Goal: Find contact information: Find contact information

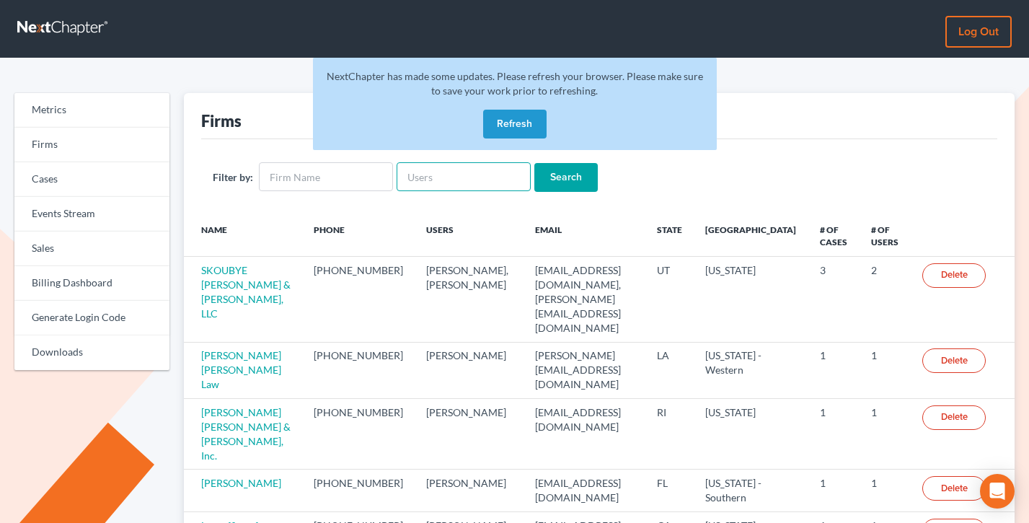
click at [416, 189] on input "text" at bounding box center [464, 176] width 134 height 29
paste input "emil@fleysherlaw.com"
type input "emil@fleysherlaw.com"
click at [534, 163] on input "Search" at bounding box center [565, 177] width 63 height 29
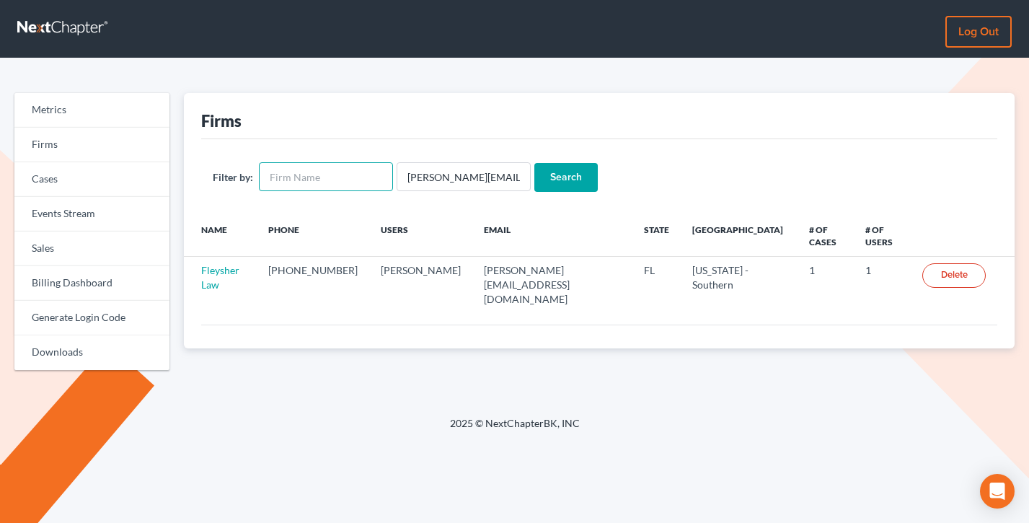
click at [336, 170] on input "text" at bounding box center [326, 176] width 134 height 29
paste input "Schieffler Law"
type input "Schieffler Law"
click at [440, 175] on input "emil@fleysherlaw.com" at bounding box center [464, 176] width 134 height 29
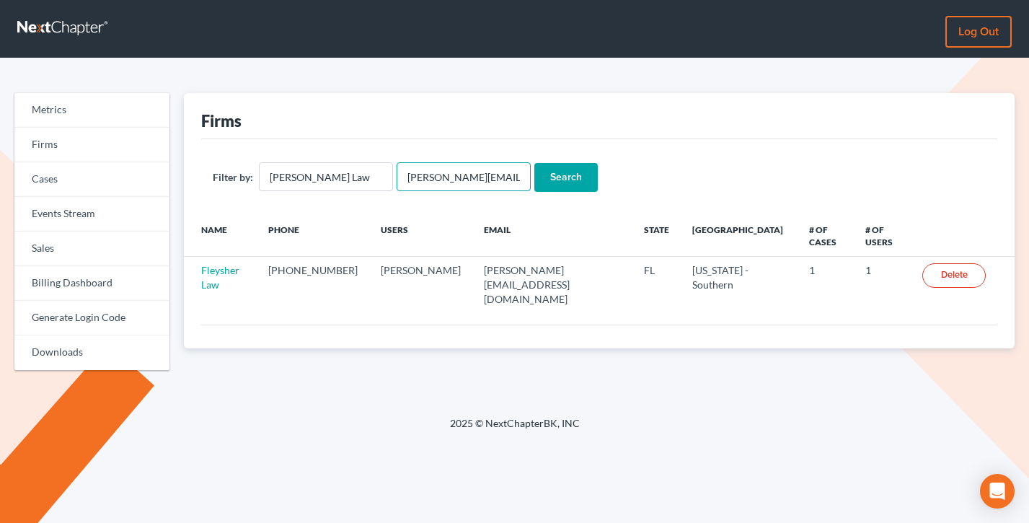
click at [440, 175] on input "emil@fleysherlaw.com" at bounding box center [464, 176] width 134 height 29
click at [534, 163] on input "Search" at bounding box center [565, 177] width 63 height 29
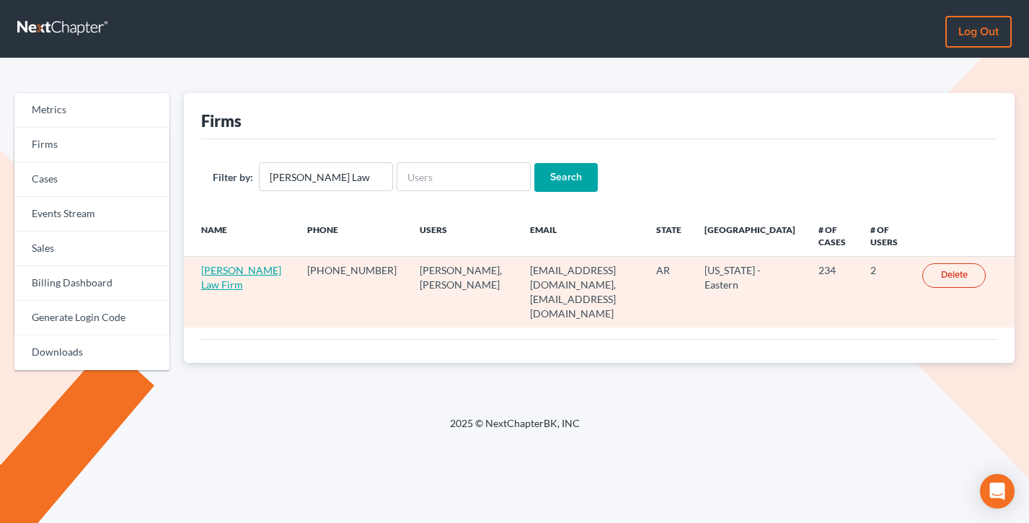
click at [219, 268] on link "Schieffler Law Firm" at bounding box center [241, 277] width 80 height 27
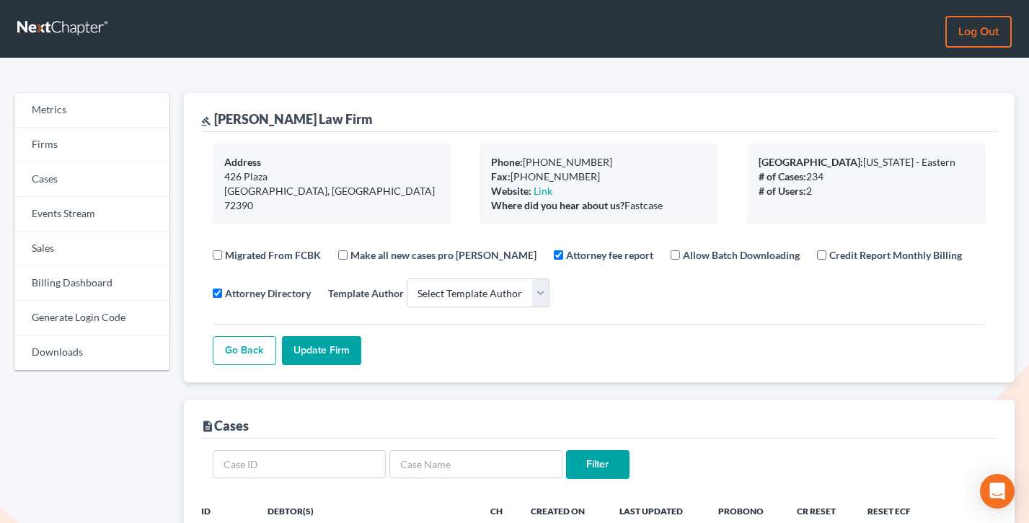
select select
click at [79, 252] on link "Sales" at bounding box center [91, 249] width 155 height 35
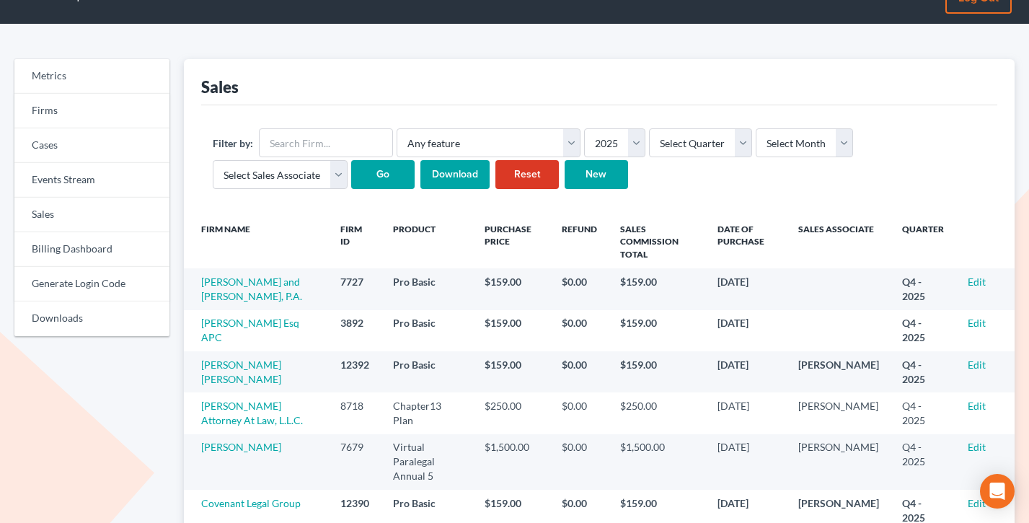
scroll to position [68, 0]
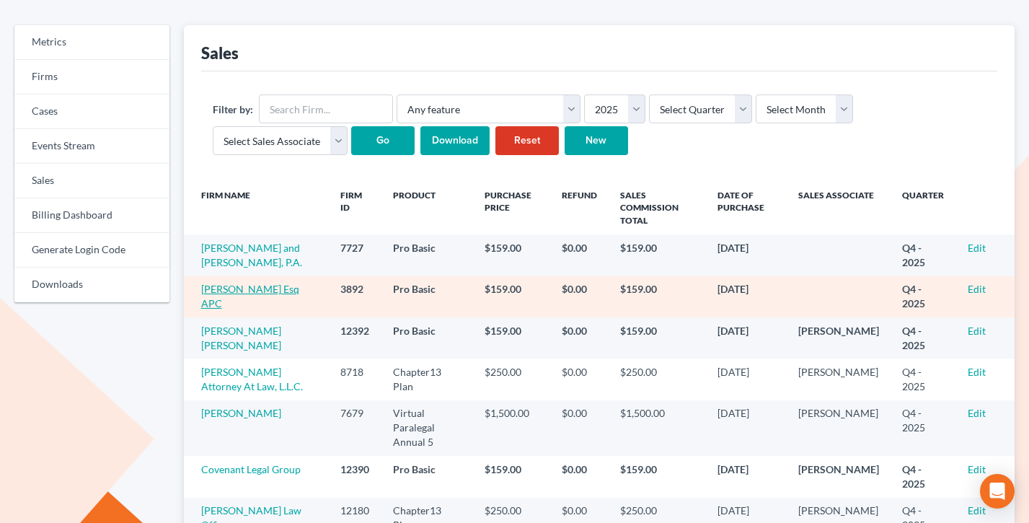
click at [236, 291] on link "[PERSON_NAME] Esq APC" at bounding box center [250, 296] width 98 height 27
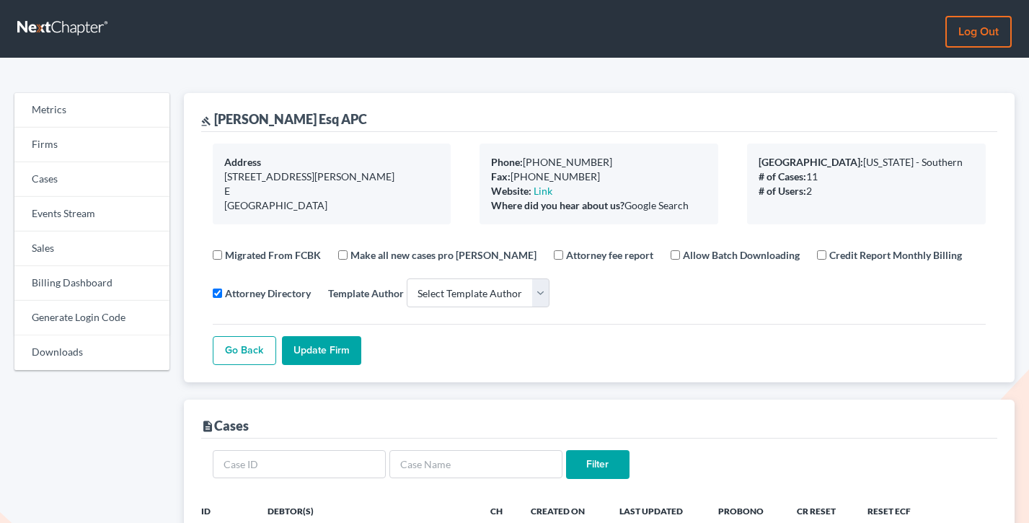
select select
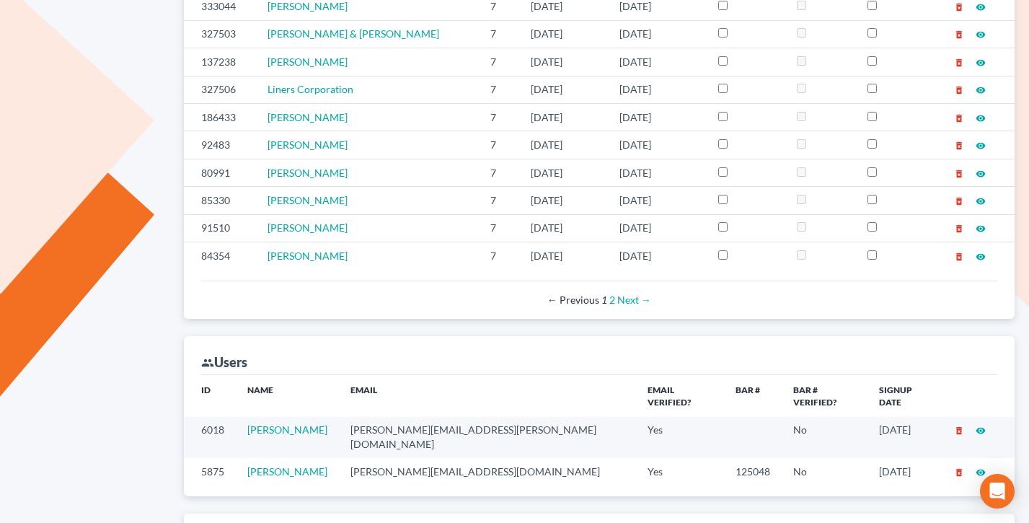
scroll to position [698, 0]
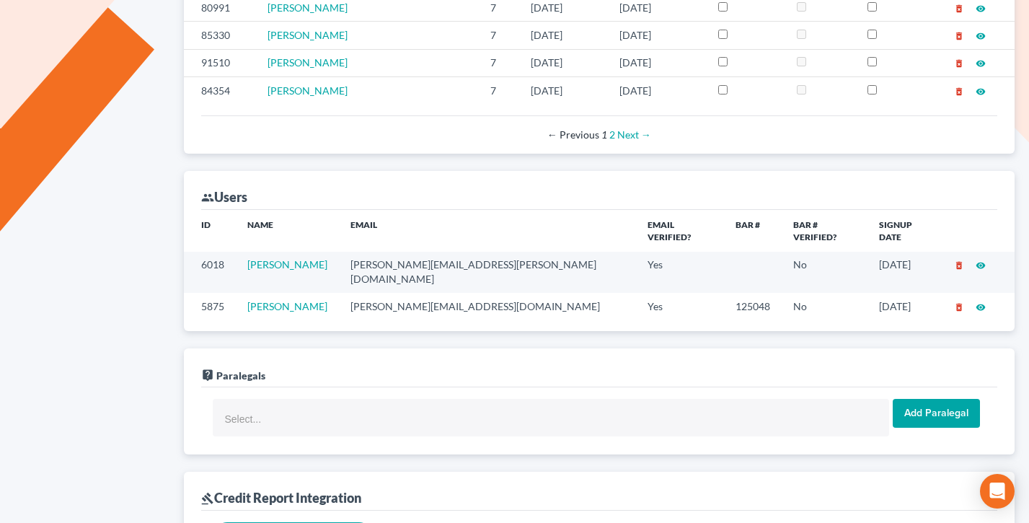
click at [428, 293] on td "steve@sflopesq.com" at bounding box center [487, 306] width 297 height 27
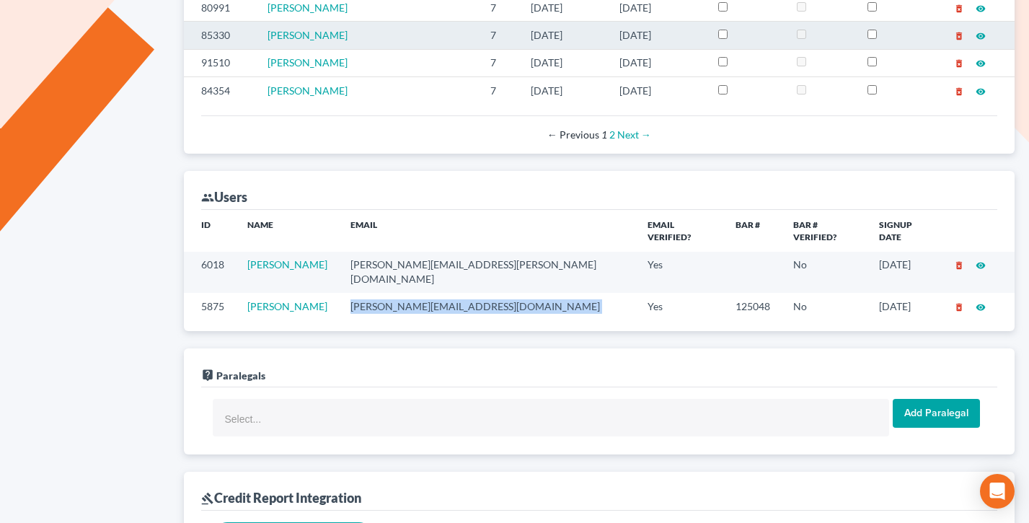
copy td "steve@sflopesq.com"
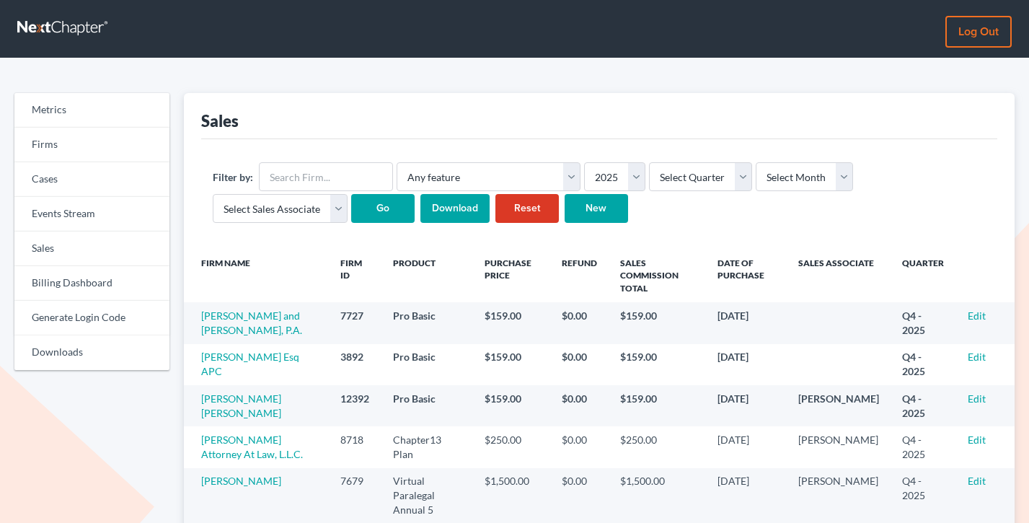
scroll to position [68, 0]
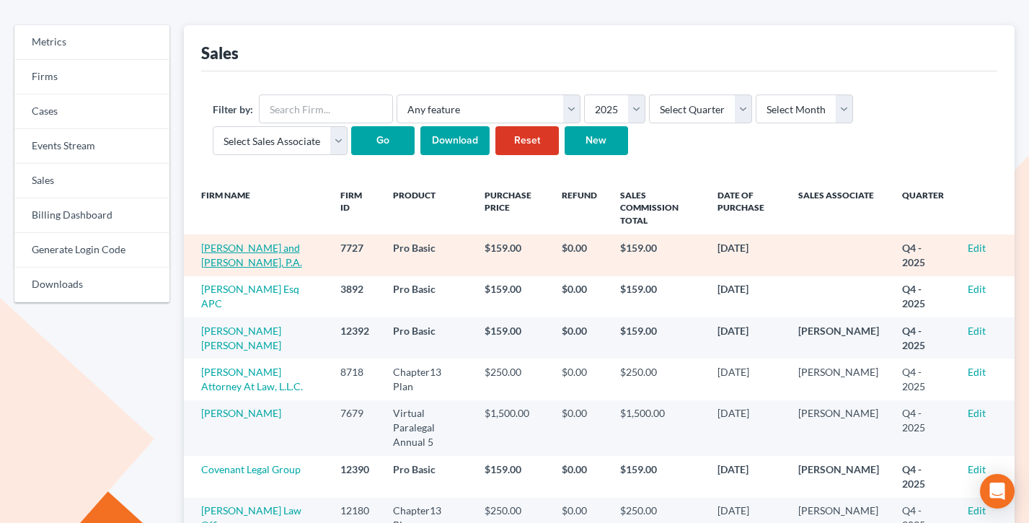
click at [245, 247] on link "Lanners and Olson, P.A." at bounding box center [251, 255] width 101 height 27
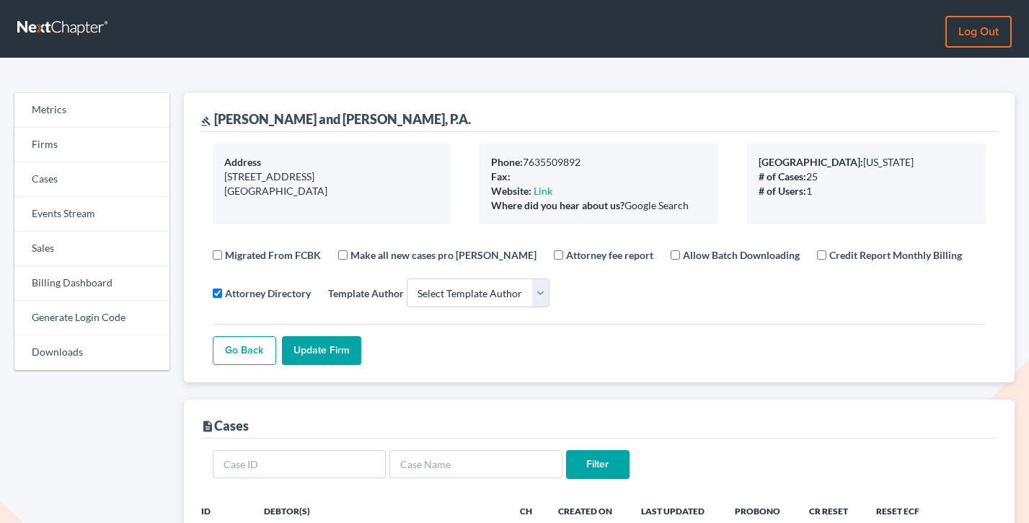
select select
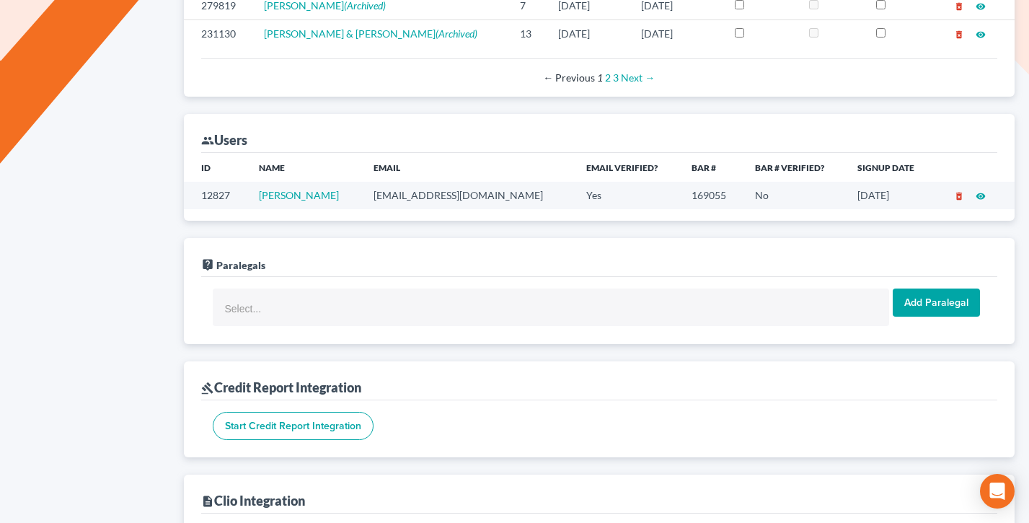
scroll to position [713, 0]
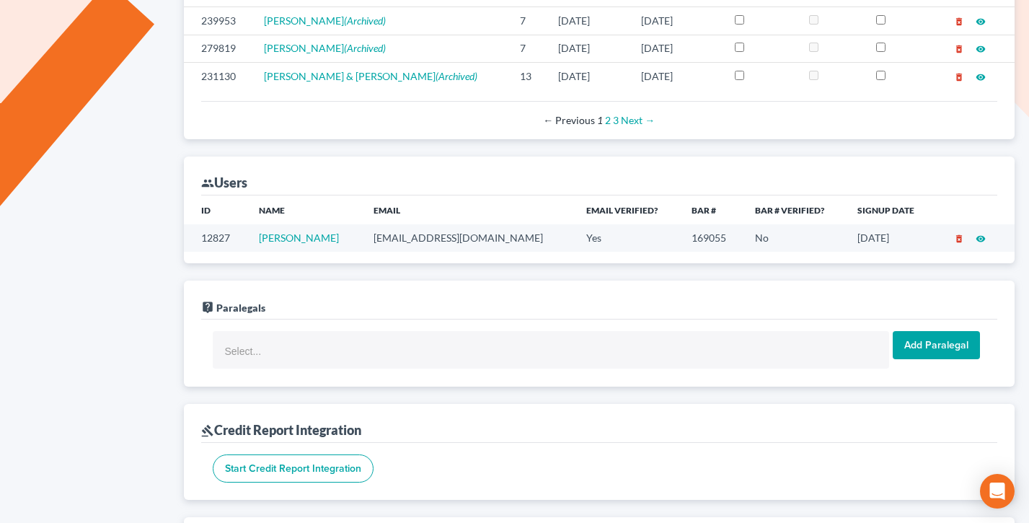
click at [413, 239] on td "olsond@landolaw.com" at bounding box center [469, 237] width 214 height 27
copy td "olsond@landolaw.com"
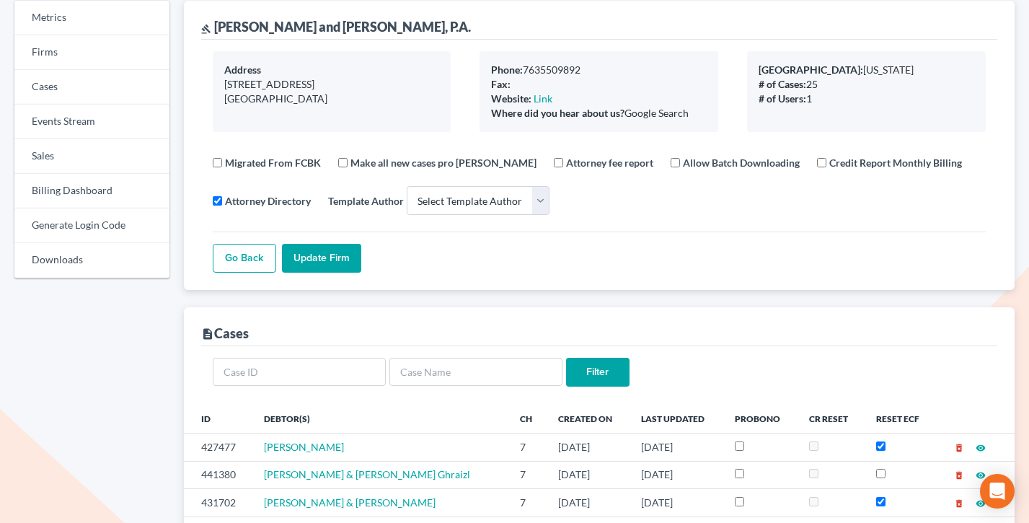
scroll to position [0, 0]
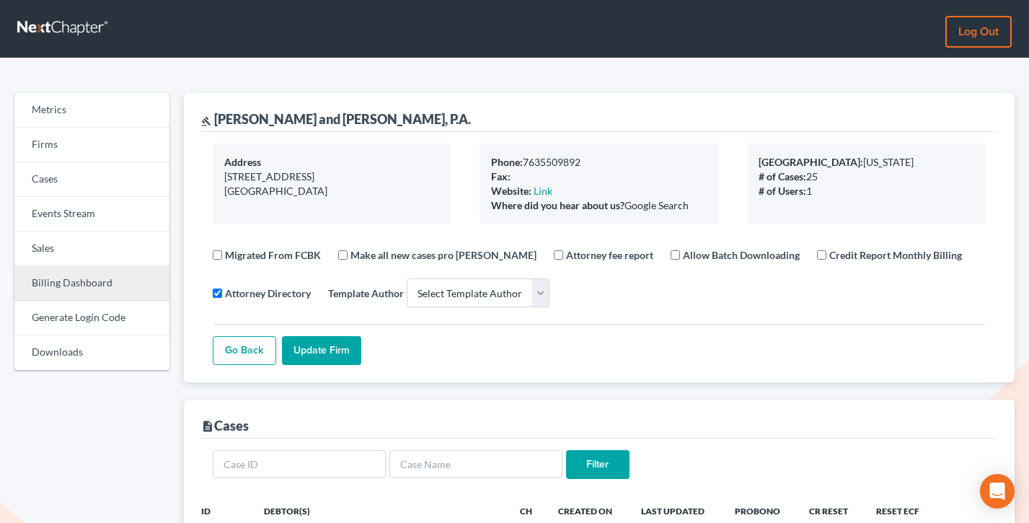
click at [65, 284] on link "Billing Dashboard" at bounding box center [91, 283] width 155 height 35
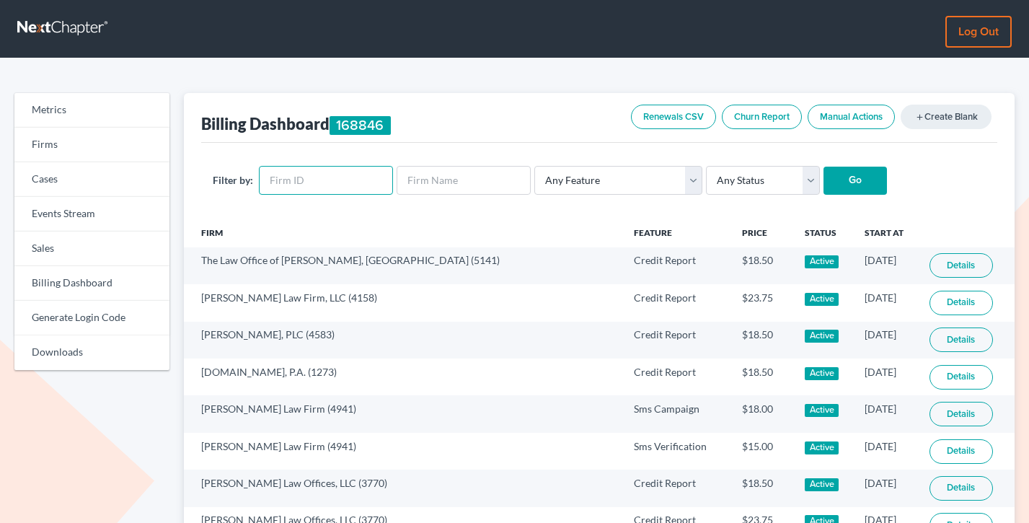
click at [297, 173] on input "text" at bounding box center [326, 180] width 134 height 29
paste input "7727"
type input "7727"
click at [824, 167] on input "Go" at bounding box center [855, 181] width 63 height 29
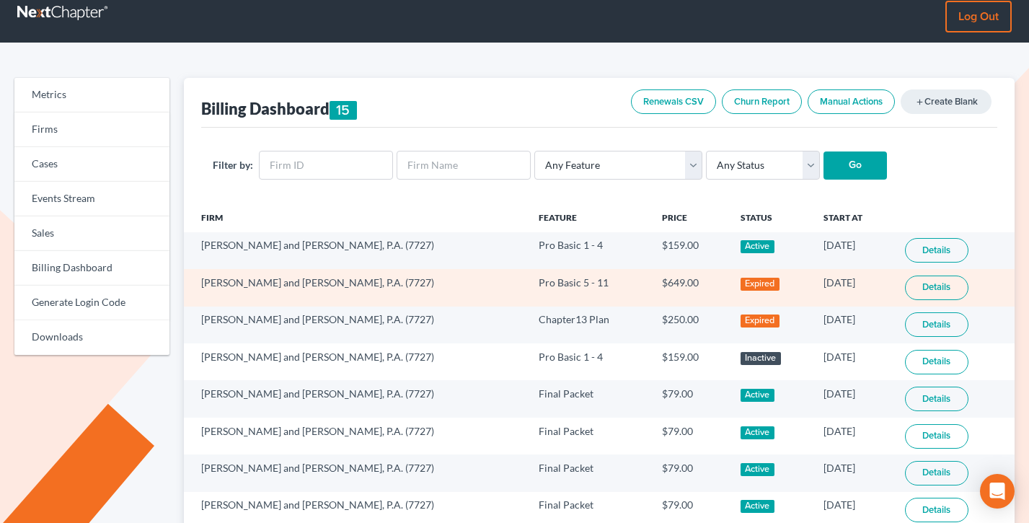
scroll to position [25, 0]
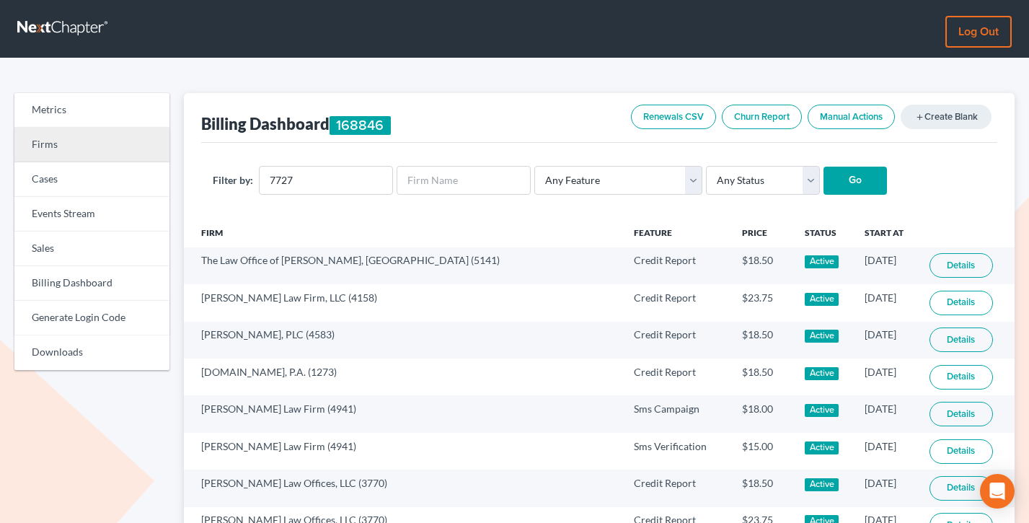
click at [86, 151] on link "Firms" at bounding box center [91, 145] width 155 height 35
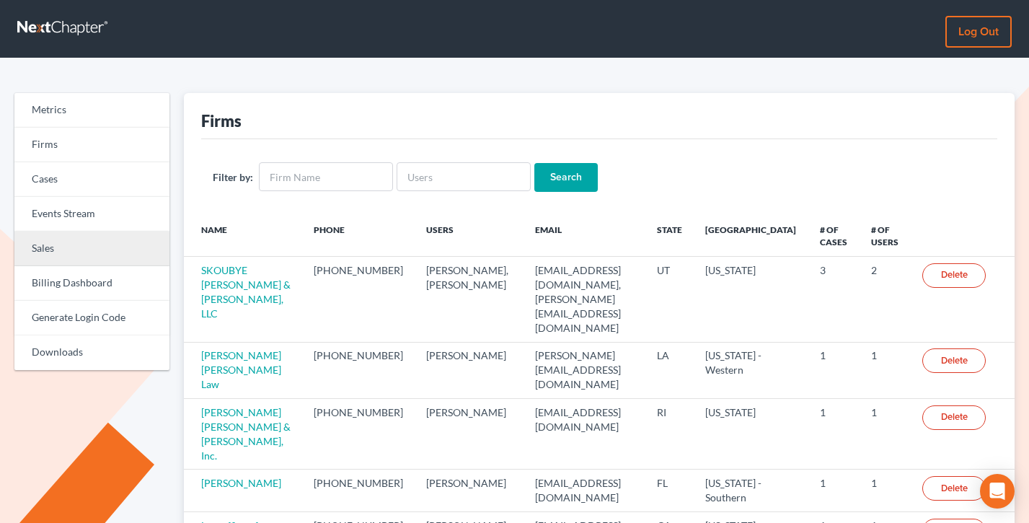
click at [78, 244] on link "Sales" at bounding box center [91, 249] width 155 height 35
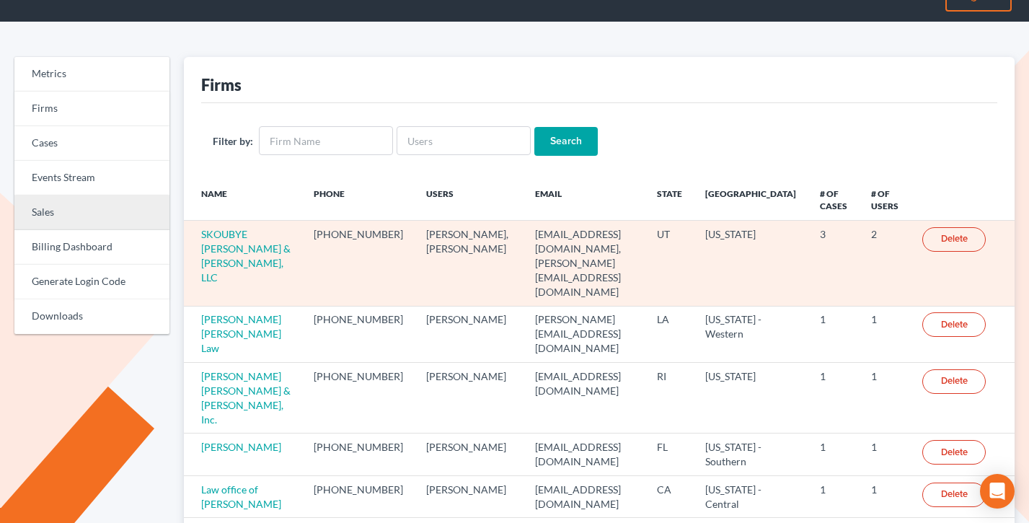
scroll to position [71, 0]
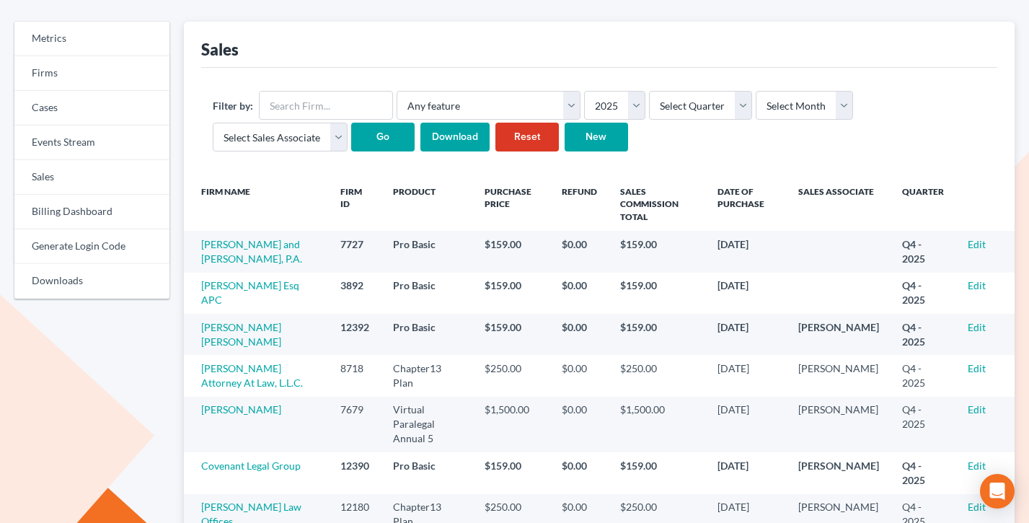
scroll to position [84, 0]
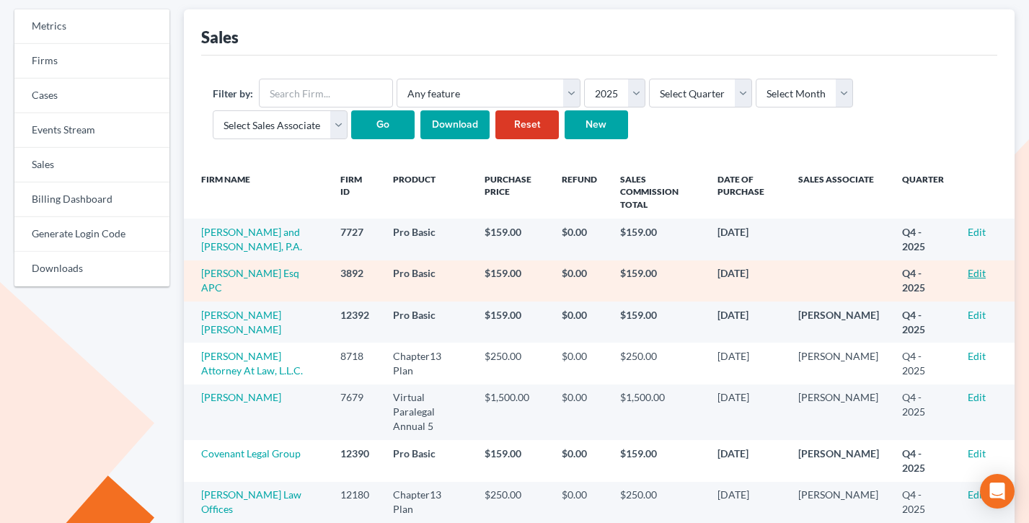
click at [980, 270] on link "Edit" at bounding box center [977, 273] width 18 height 12
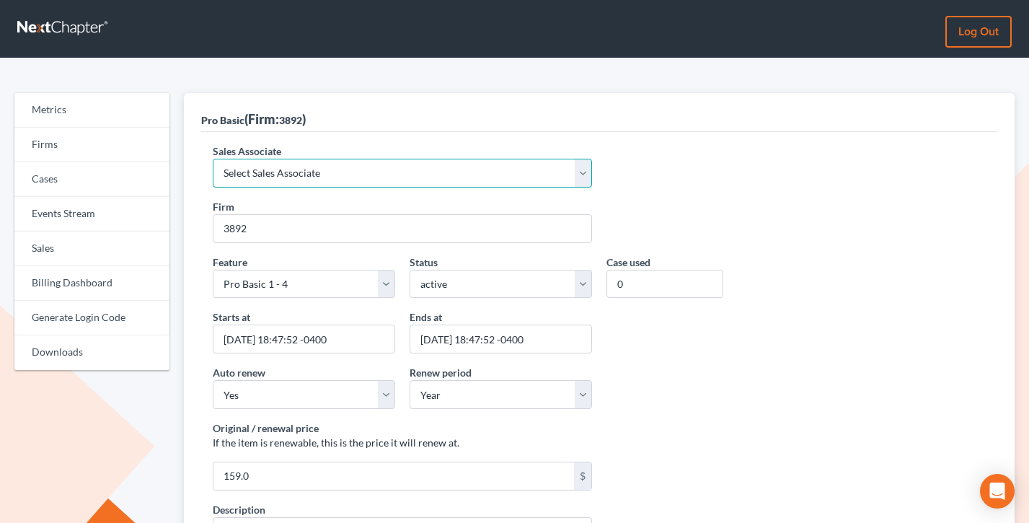
click at [299, 177] on select "Select Sales Associate [PERSON_NAME] Over Transom [PERSON_NAME]" at bounding box center [402, 173] width 379 height 29
select select "10275"
click at [213, 159] on select "Select Sales Associate [PERSON_NAME] Over Transom [PERSON_NAME]" at bounding box center [402, 173] width 379 height 29
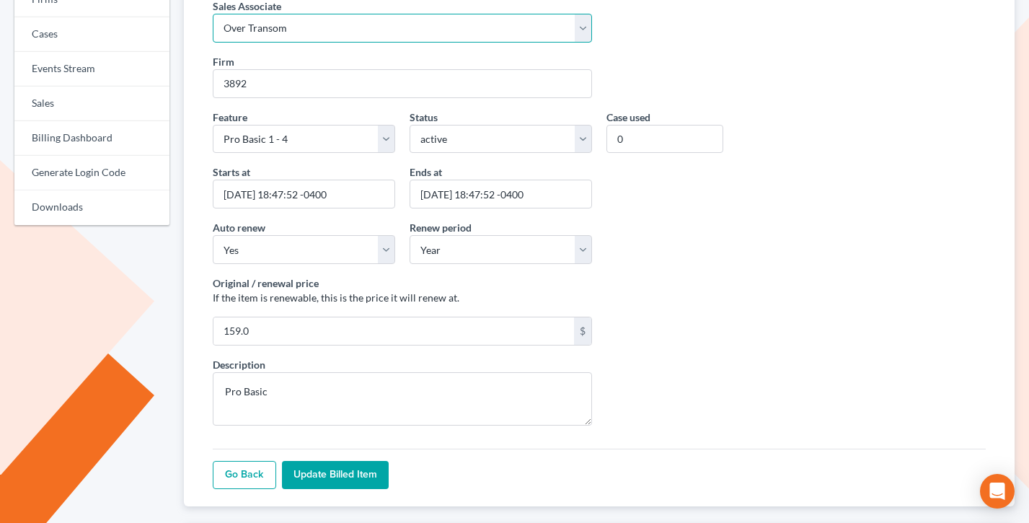
scroll to position [358, 0]
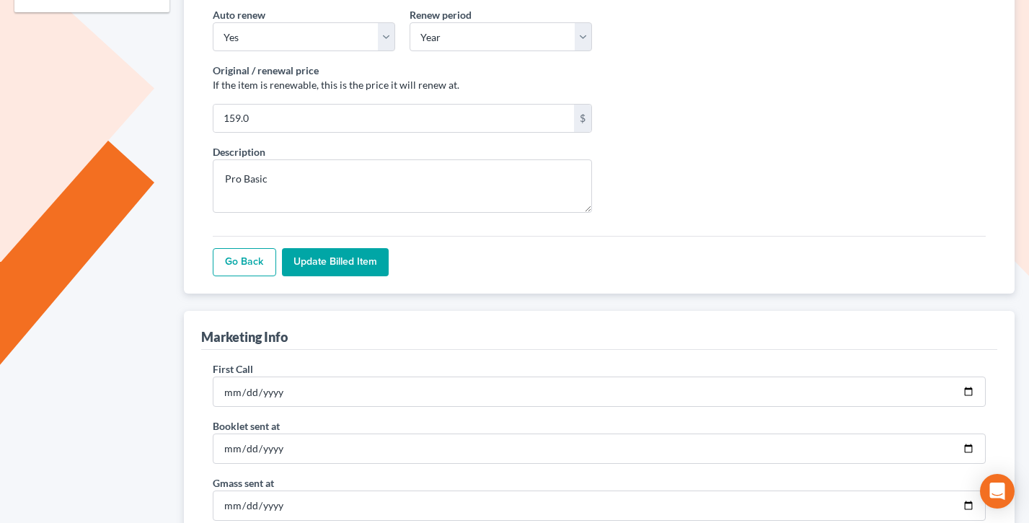
drag, startPoint x: 338, startPoint y: 279, endPoint x: 334, endPoint y: 270, distance: 9.7
click at [338, 279] on div "Sales Associate Select Sales Associate Alex Seymour Over Transom Tim Shadoan Fi…" at bounding box center [599, 33] width 797 height 519
click at [334, 265] on input "Update Billed item" at bounding box center [335, 262] width 107 height 29
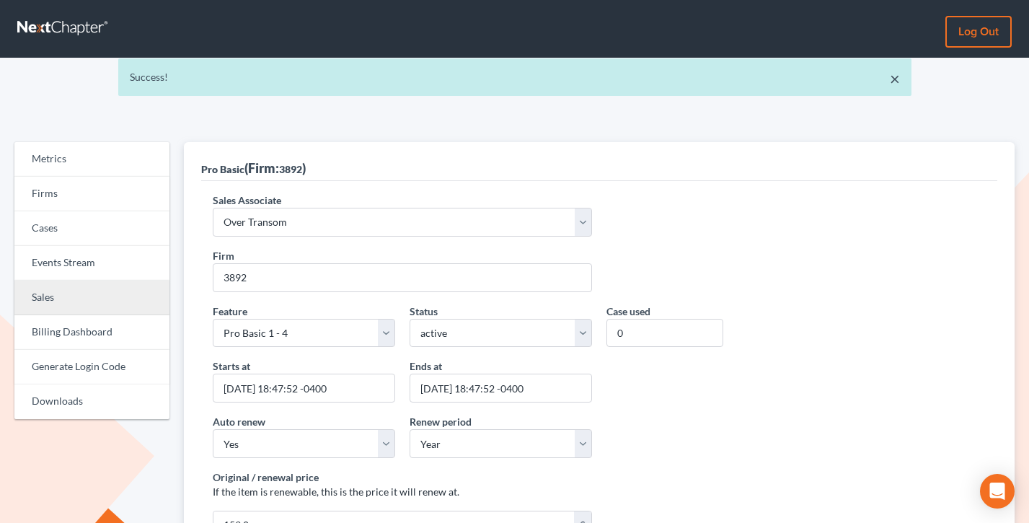
drag, startPoint x: 87, startPoint y: 294, endPoint x: 195, endPoint y: 291, distance: 107.5
click at [87, 294] on link "Sales" at bounding box center [91, 298] width 155 height 35
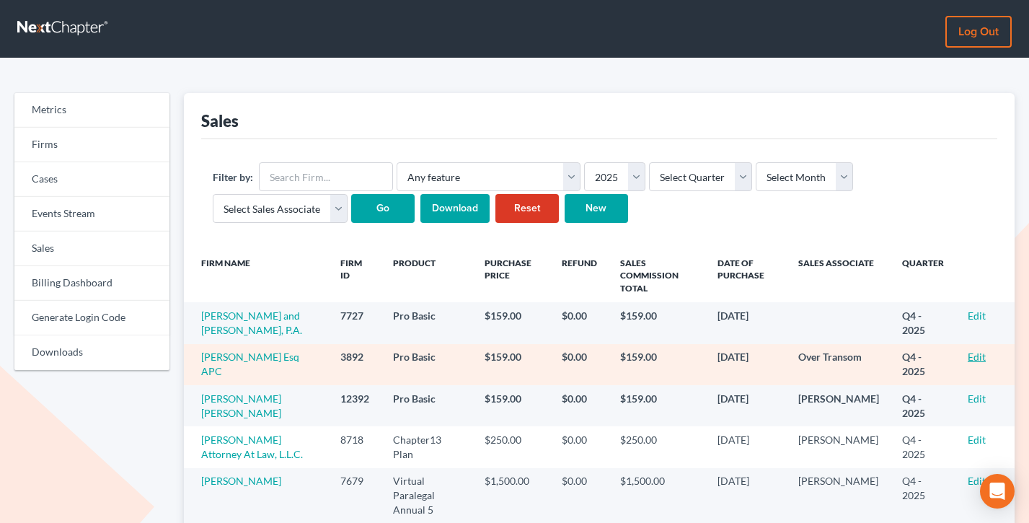
click at [974, 356] on link "Edit" at bounding box center [977, 357] width 18 height 12
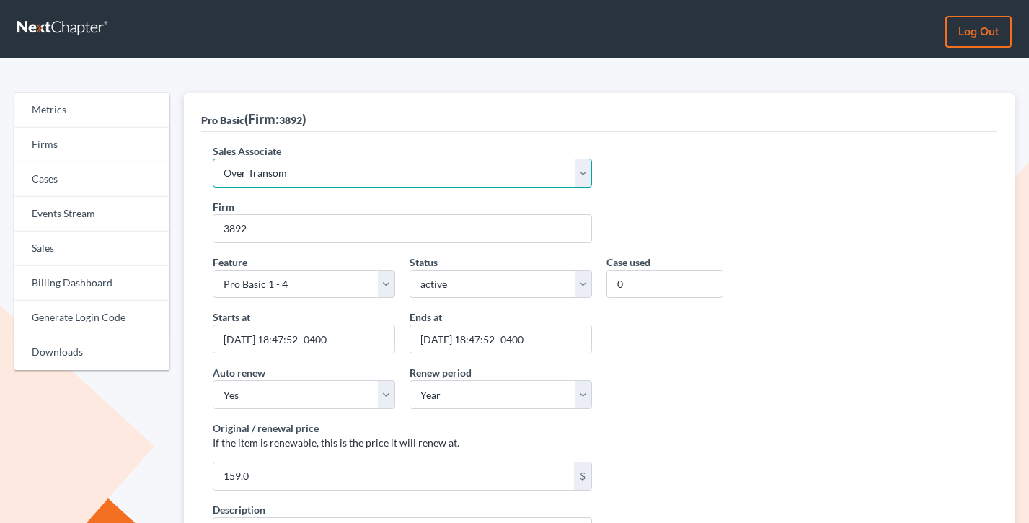
click at [286, 168] on select "Select Sales Associate Alex Seymour Over Transom Tim Shadoan" at bounding box center [402, 173] width 379 height 29
select select
click at [213, 159] on select "Select Sales Associate Alex Seymour Over Transom Tim Shadoan" at bounding box center [402, 173] width 379 height 29
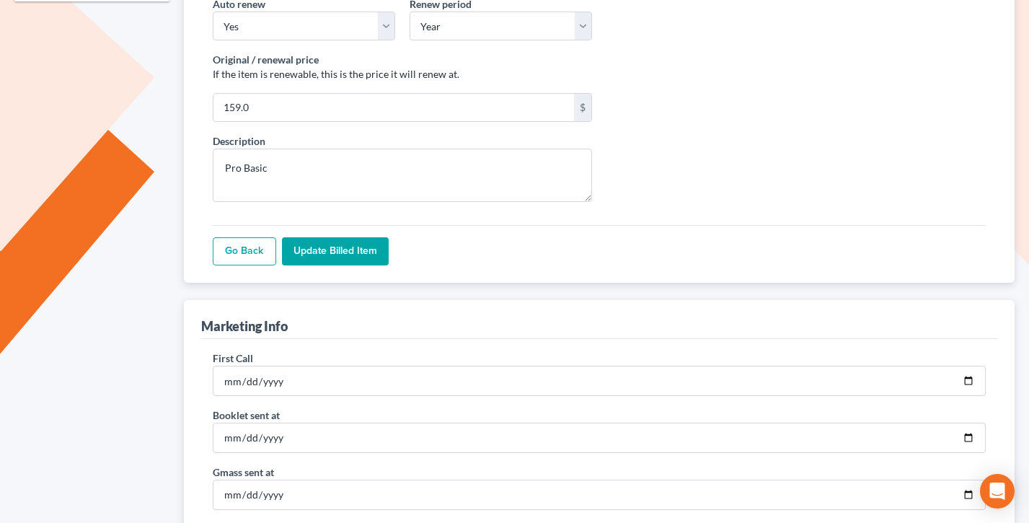
click at [317, 258] on input "Update Billed item" at bounding box center [335, 251] width 107 height 29
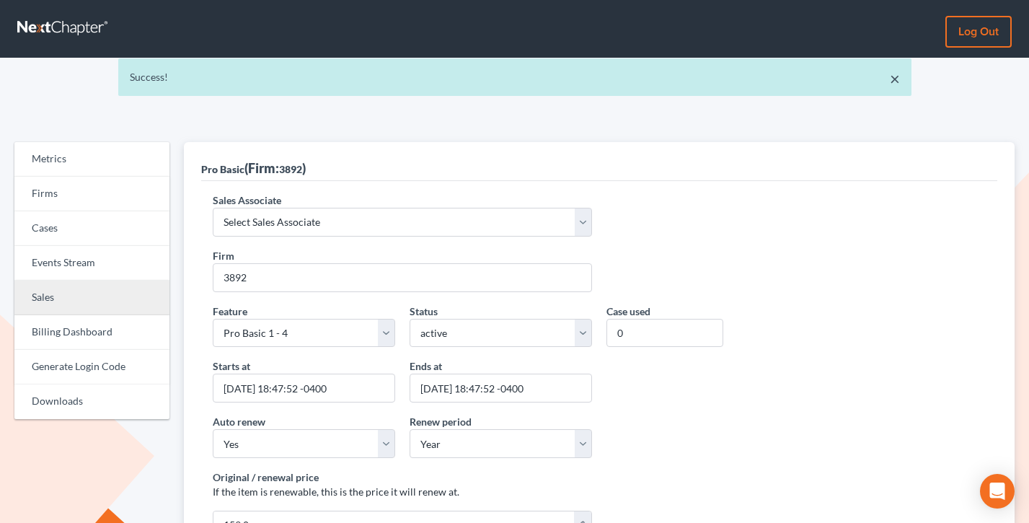
click at [58, 299] on link "Sales" at bounding box center [91, 298] width 155 height 35
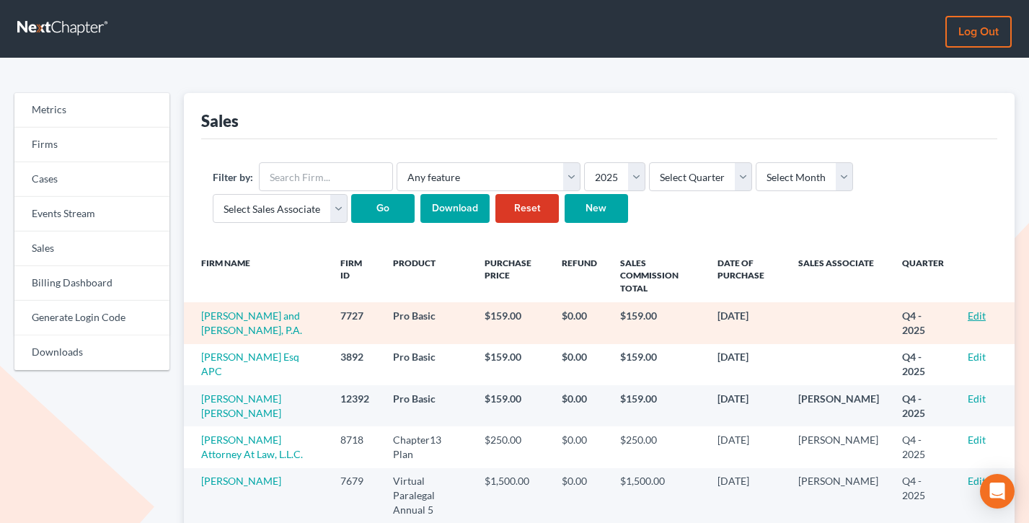
click at [972, 317] on link "Edit" at bounding box center [977, 315] width 18 height 12
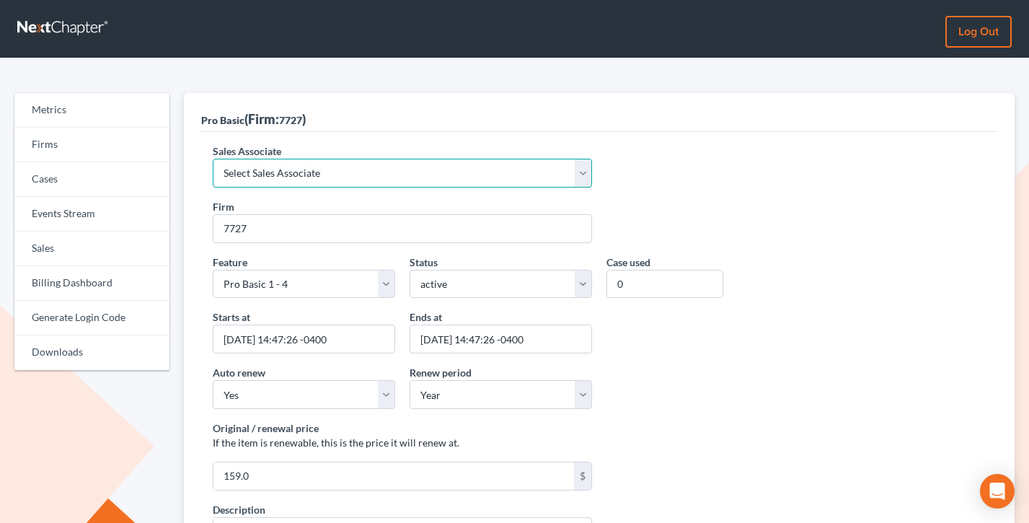
click at [247, 167] on select "Select Sales Associate [PERSON_NAME] Over Transom [PERSON_NAME]" at bounding box center [402, 173] width 379 height 29
select select "10275"
click at [213, 159] on select "Select Sales Associate [PERSON_NAME] Over Transom [PERSON_NAME]" at bounding box center [402, 173] width 379 height 29
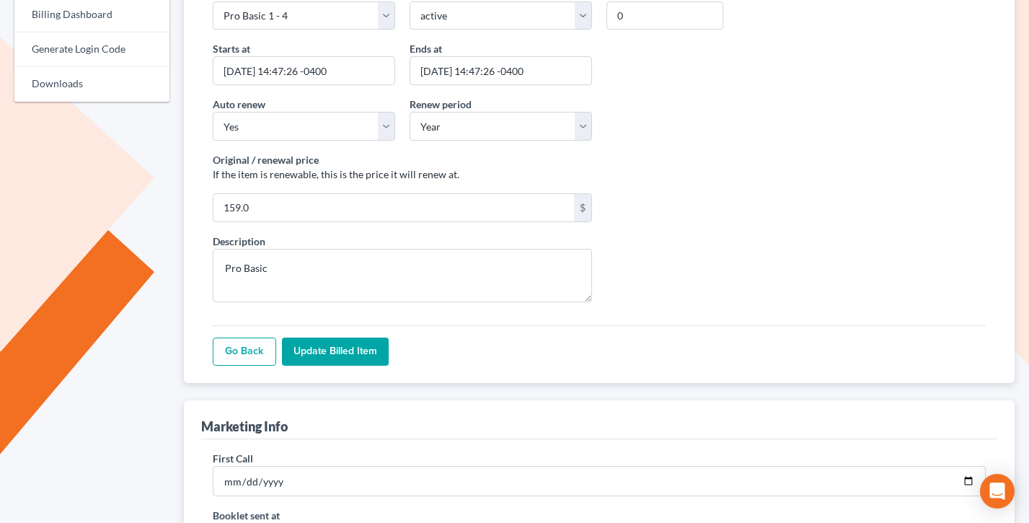
click at [343, 354] on input "Update Billed item" at bounding box center [335, 352] width 107 height 29
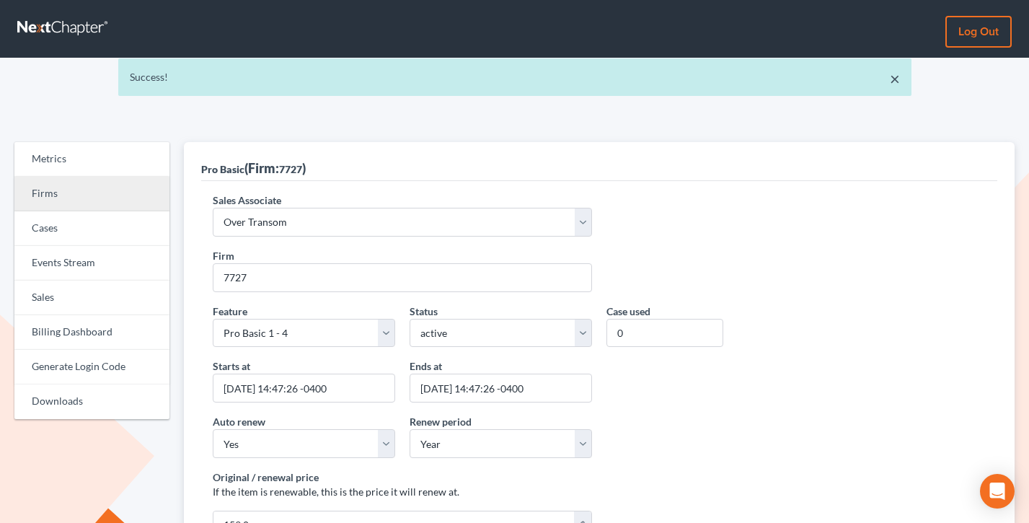
click at [50, 183] on link "Firms" at bounding box center [91, 194] width 155 height 35
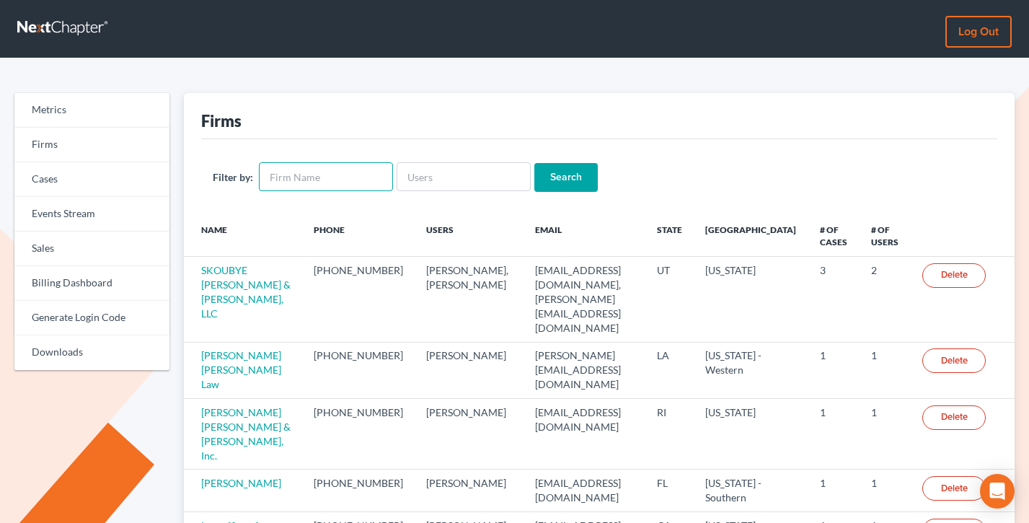
click at [333, 178] on input "text" at bounding box center [326, 176] width 134 height 29
paste input "meruelolaw@gmail.com"
type input "meruelolaw@gmail.co"
click at [333, 178] on input "meruelolaw@gmail.co" at bounding box center [326, 176] width 134 height 29
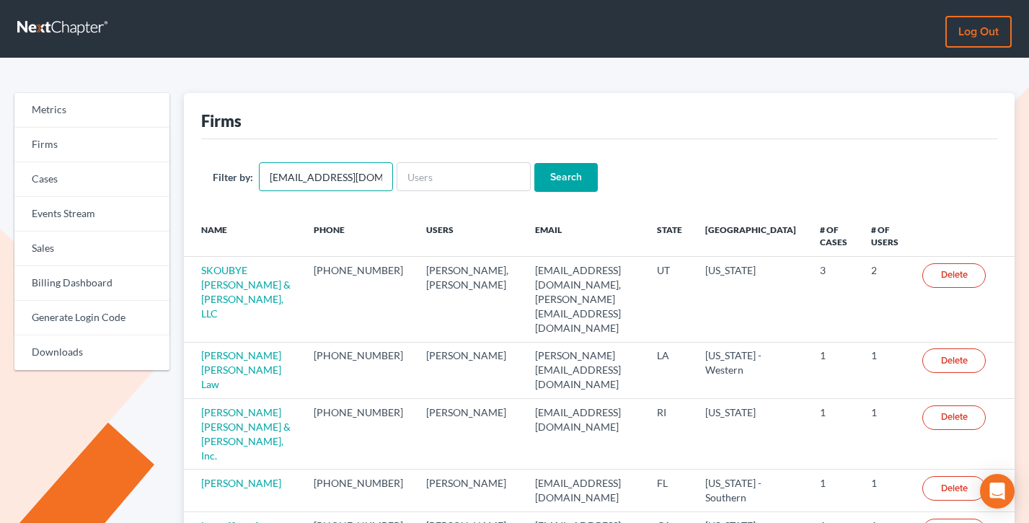
click at [333, 178] on input "meruelolaw@gmail.co" at bounding box center [326, 176] width 134 height 29
paste input "[EMAIL_ADDRESS][DOMAIN_NAME]"
type input "meruelolaw@gmail.com"
click at [534, 163] on input "Search" at bounding box center [565, 177] width 63 height 29
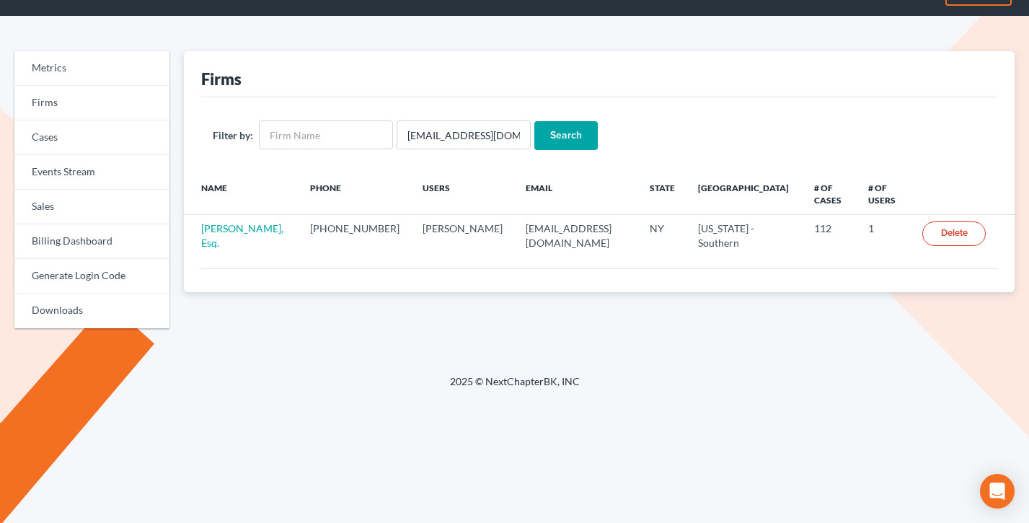
scroll to position [43, 0]
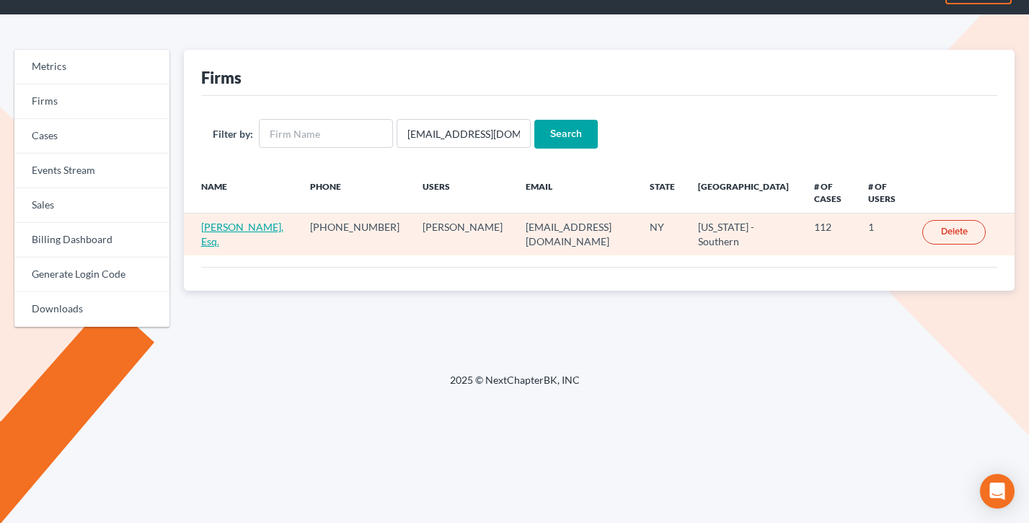
click at [232, 226] on link "Natasha Meruelo, Esq." at bounding box center [242, 234] width 82 height 27
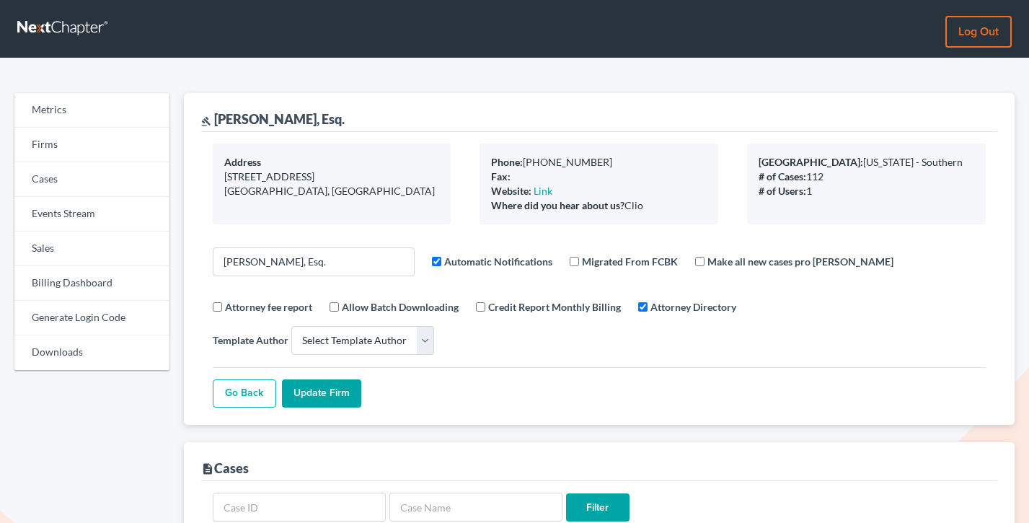
select select
click at [97, 270] on link "Billing Dashboard" at bounding box center [91, 283] width 155 height 35
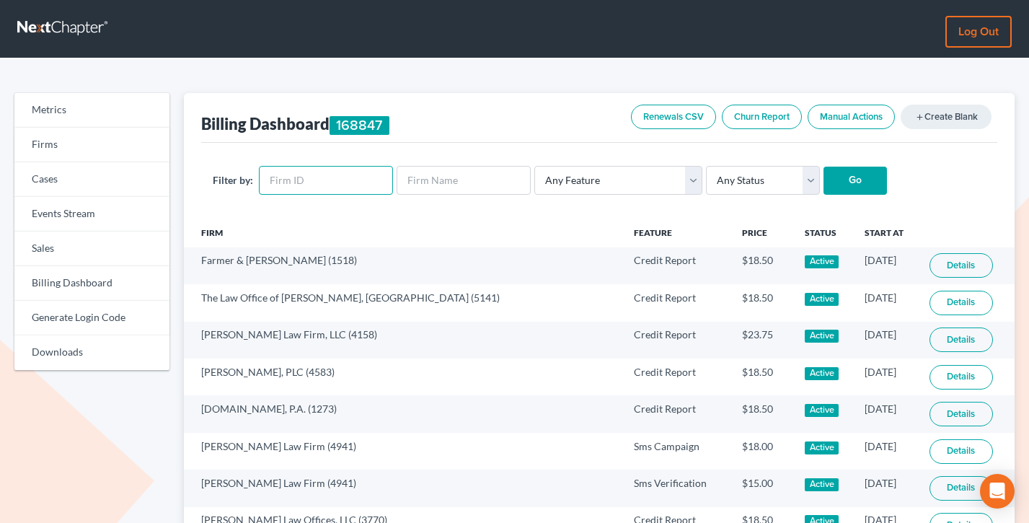
click at [340, 188] on input "text" at bounding box center [326, 180] width 134 height 29
paste input "11181"
type input "11181"
click at [824, 167] on input "Go" at bounding box center [855, 181] width 63 height 29
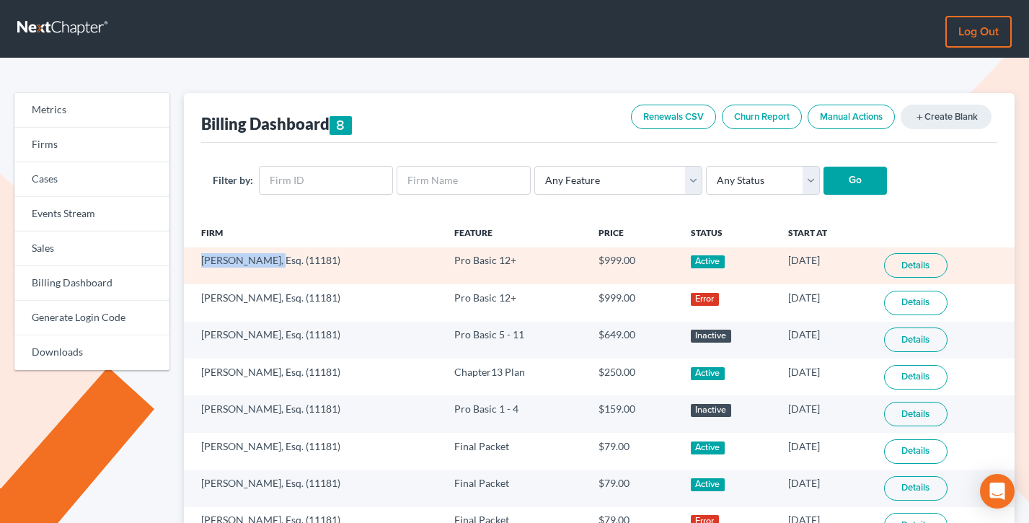
drag, startPoint x: 276, startPoint y: 263, endPoint x: 193, endPoint y: 258, distance: 83.1
click at [193, 258] on td "[PERSON_NAME], Esq. (11181)" at bounding box center [313, 265] width 259 height 37
copy td "[PERSON_NAME]"
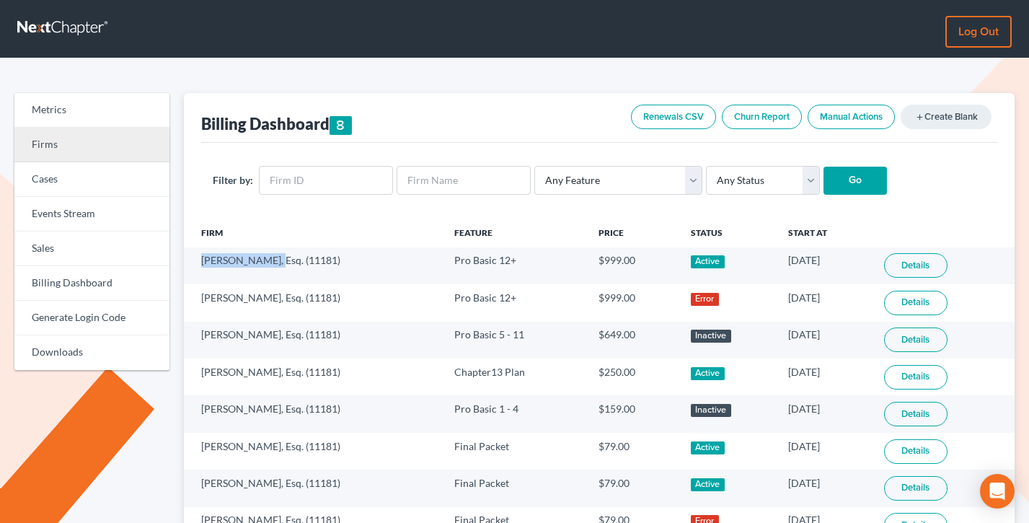
click at [89, 139] on link "Firms" at bounding box center [91, 145] width 155 height 35
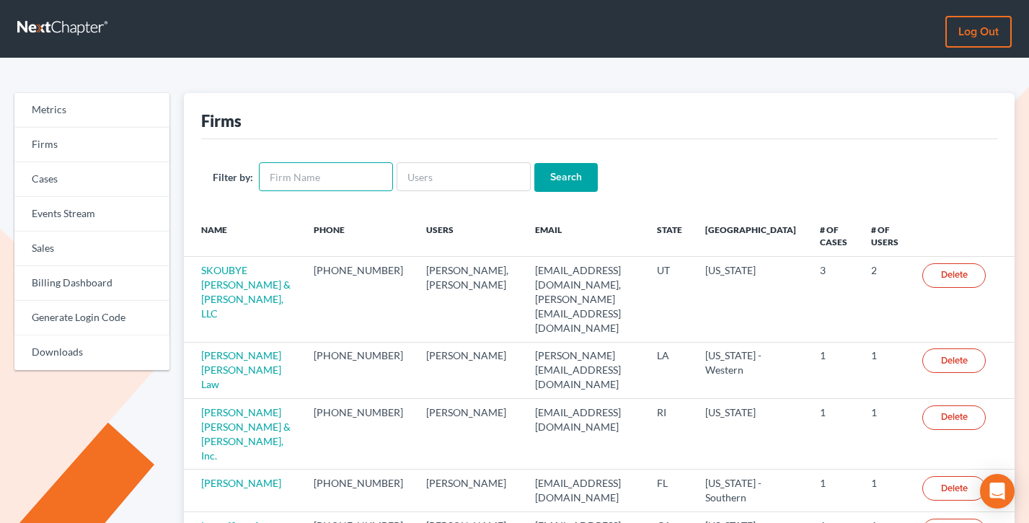
click at [321, 185] on input "text" at bounding box center [326, 176] width 134 height 29
paste input "[PERSON_NAME]"
type input "[PERSON_NAME]"
click at [534, 163] on input "Search" at bounding box center [565, 177] width 63 height 29
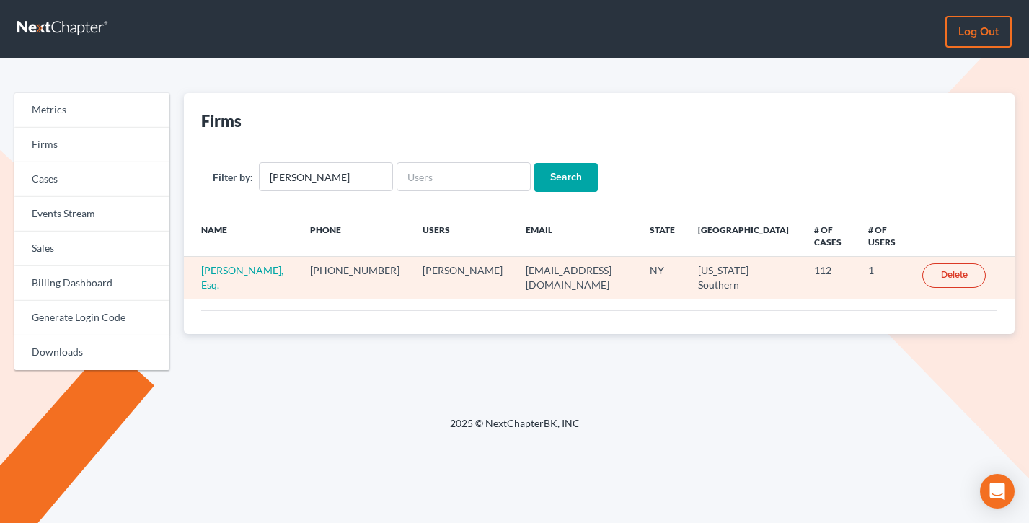
click at [590, 273] on td "meruelolaw@gmail.com" at bounding box center [576, 278] width 125 height 42
copy td "meruelolaw@gmail.com"
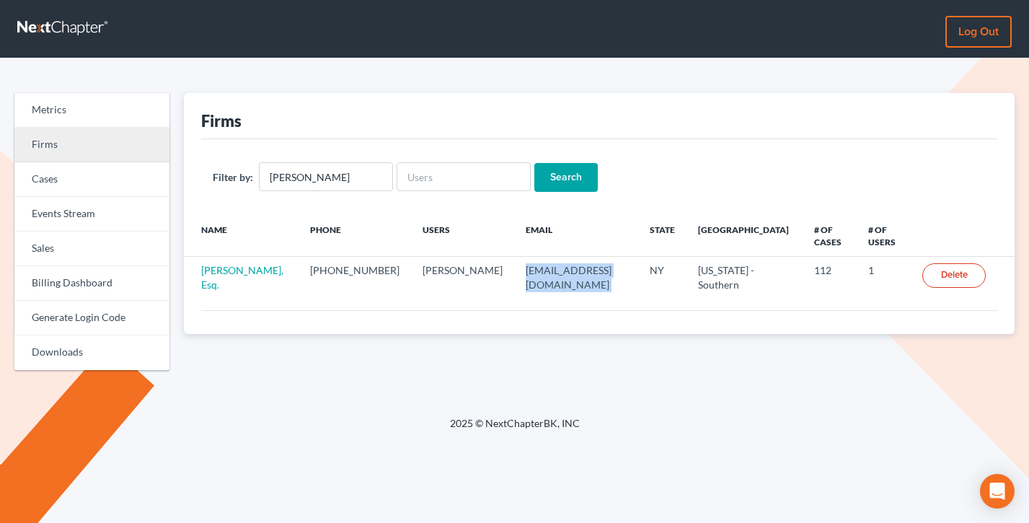
click at [66, 141] on link "Firms" at bounding box center [91, 145] width 155 height 35
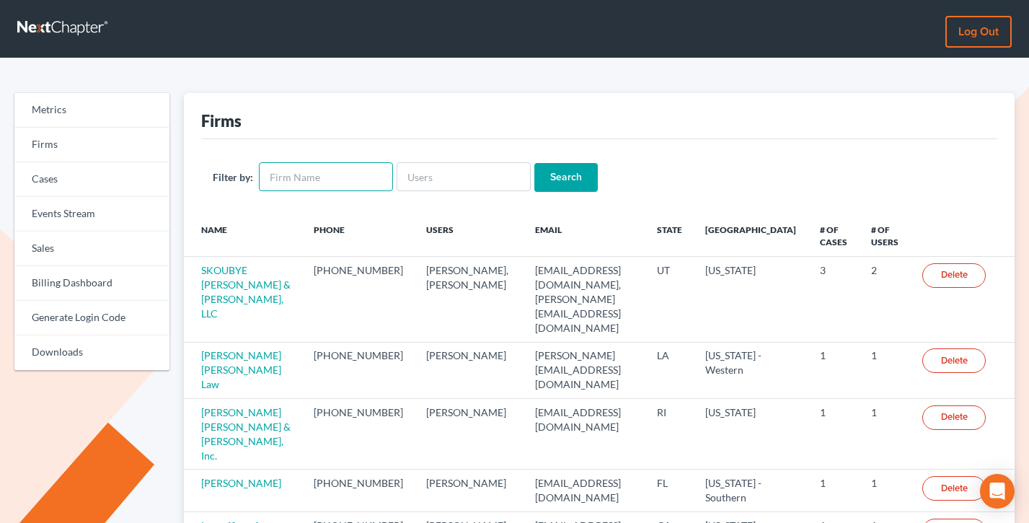
click at [298, 177] on input "text" at bounding box center [326, 176] width 134 height 29
type input "shea"
click at [534, 163] on input "Search" at bounding box center [565, 177] width 63 height 29
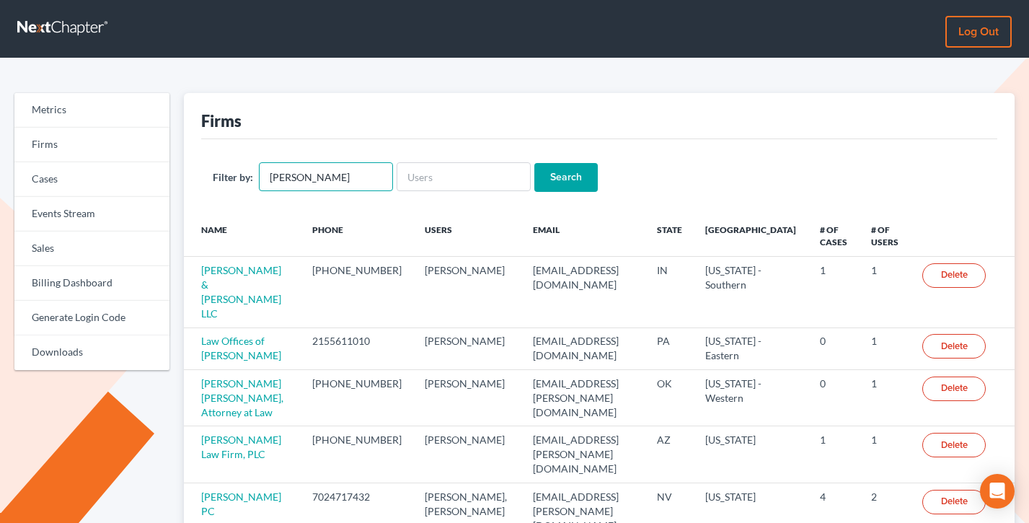
click at [339, 179] on input "shea" at bounding box center [326, 176] width 134 height 29
click at [599, 164] on form "Filter by: shea Search" at bounding box center [600, 177] width 774 height 30
click at [555, 173] on input "Search" at bounding box center [565, 177] width 63 height 29
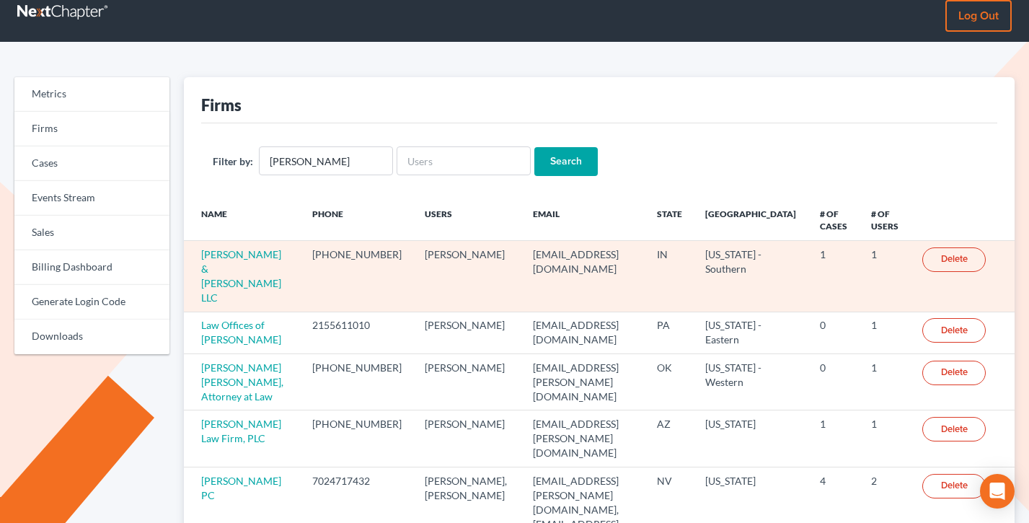
scroll to position [123, 0]
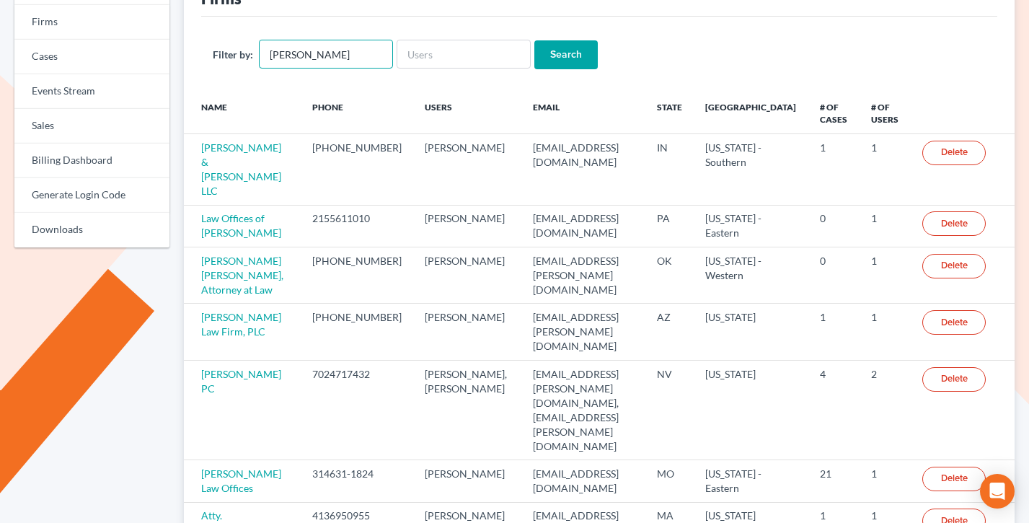
click at [316, 56] on input "[PERSON_NAME]" at bounding box center [326, 54] width 134 height 29
paste input "[EMAIL_ADDRESS][DOMAIN_NAME]"
type input "[EMAIL_ADDRESS][DOMAIN_NAME]"
click at [358, 50] on input "[EMAIL_ADDRESS][DOMAIN_NAME]" at bounding box center [326, 54] width 134 height 29
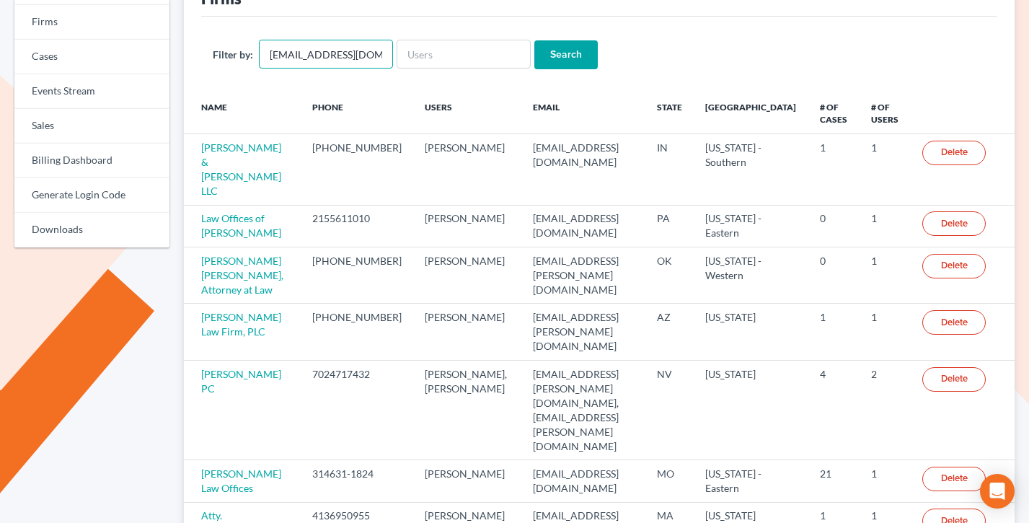
click at [358, 50] on input "[EMAIL_ADDRESS][DOMAIN_NAME]" at bounding box center [326, 54] width 134 height 29
paste input "[EMAIL_ADDRESS][DOMAIN_NAME]"
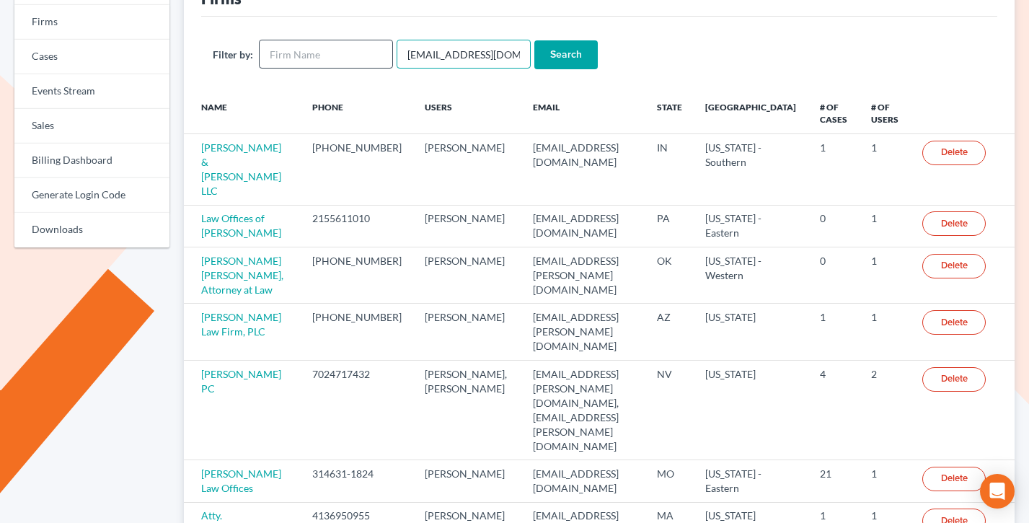
type input "[EMAIL_ADDRESS][DOMAIN_NAME]"
click at [534, 40] on input "Search" at bounding box center [565, 54] width 63 height 29
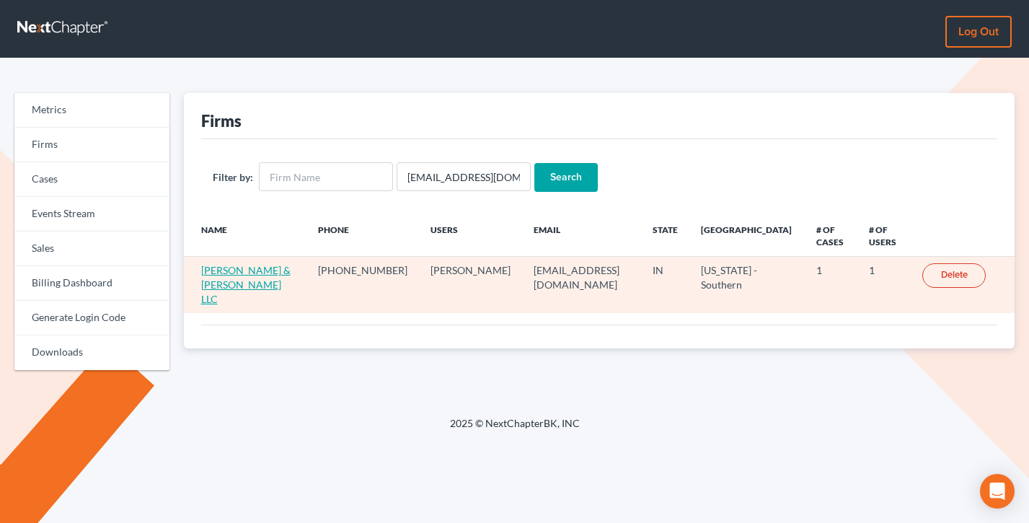
click at [261, 264] on link "[PERSON_NAME] & [PERSON_NAME] LLC" at bounding box center [245, 284] width 89 height 41
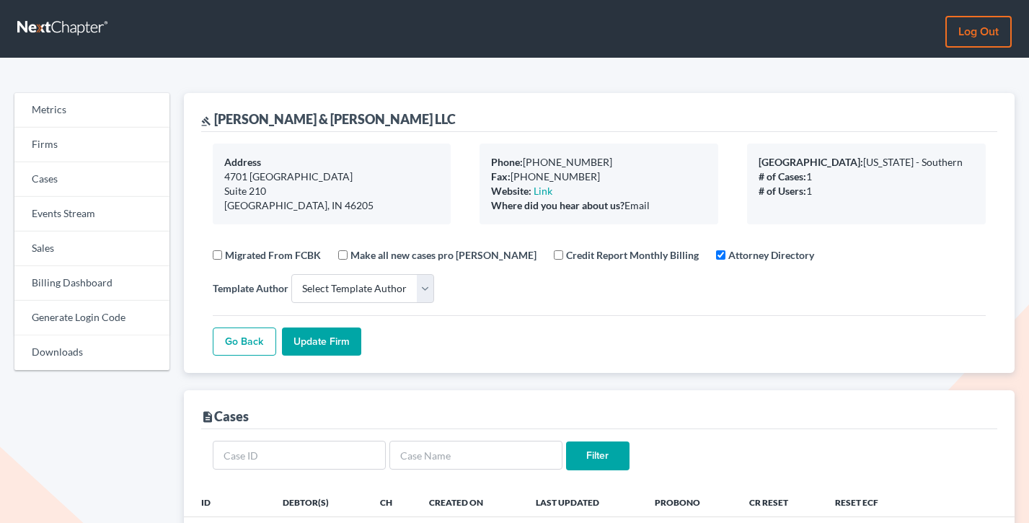
select select
drag, startPoint x: 292, startPoint y: 117, endPoint x: 216, endPoint y: 118, distance: 75.7
click at [216, 118] on div "gavel [PERSON_NAME] & [PERSON_NAME] LLC" at bounding box center [599, 112] width 797 height 39
copy div "[PERSON_NAME] & [PERSON_NAME] LLC"
